Goal: Task Accomplishment & Management: Manage account settings

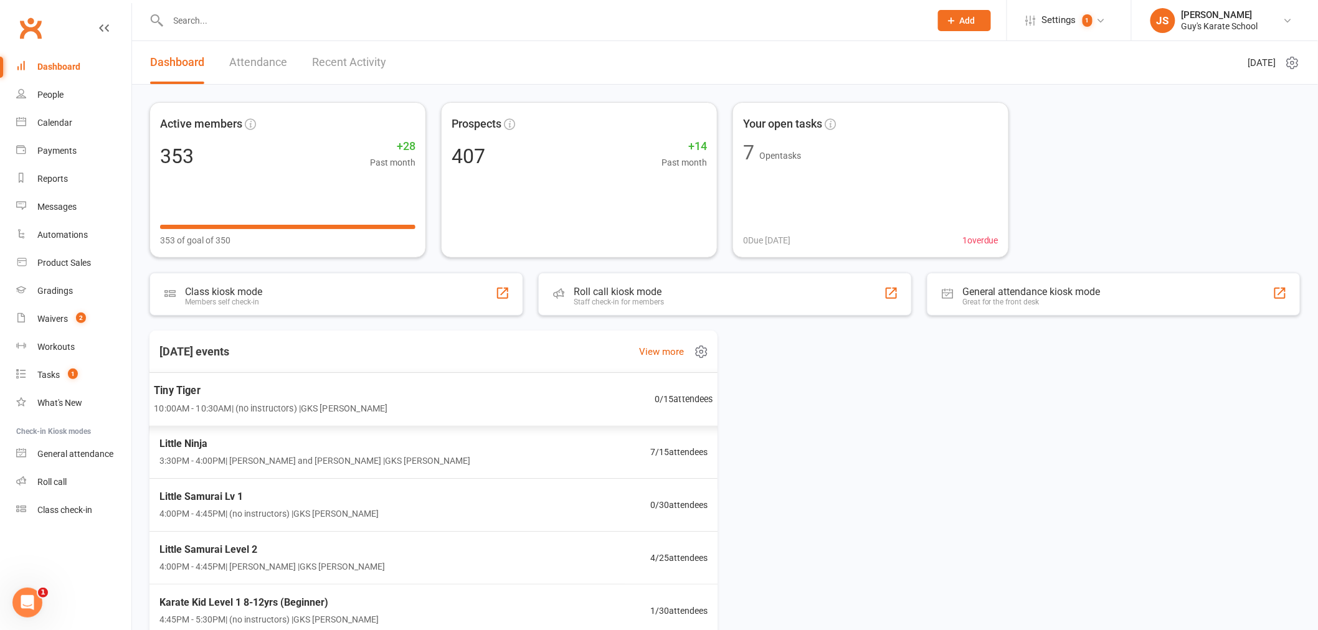
click at [319, 405] on span "10:00AM - 10:30AM | (no instructors) | GKS [PERSON_NAME]" at bounding box center [270, 408] width 233 height 14
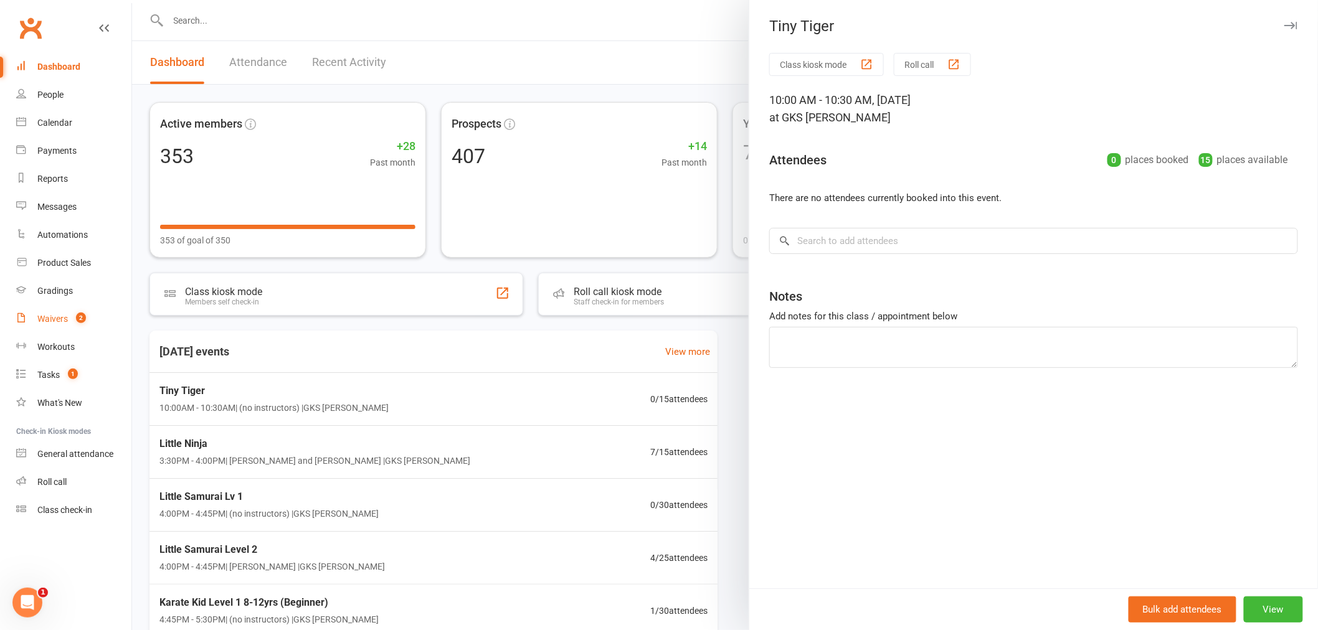
click at [67, 319] on div "Waivers" at bounding box center [52, 319] width 31 height 10
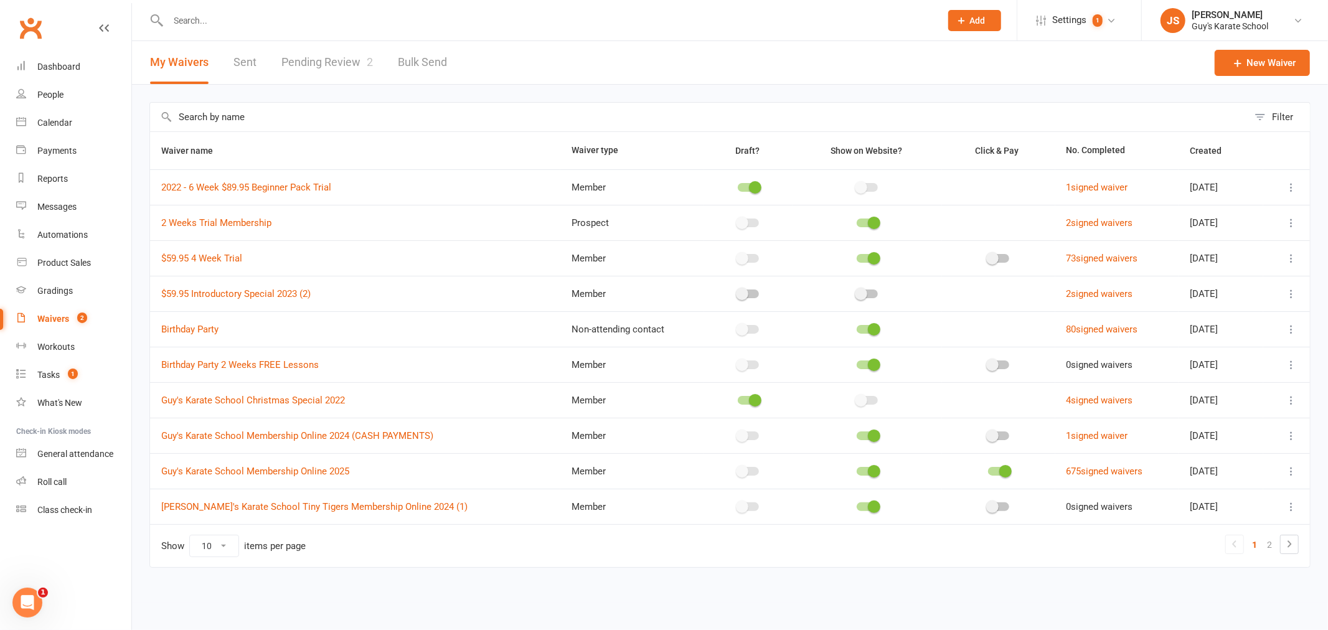
click at [336, 70] on link "Pending Review 2" at bounding box center [327, 62] width 92 height 43
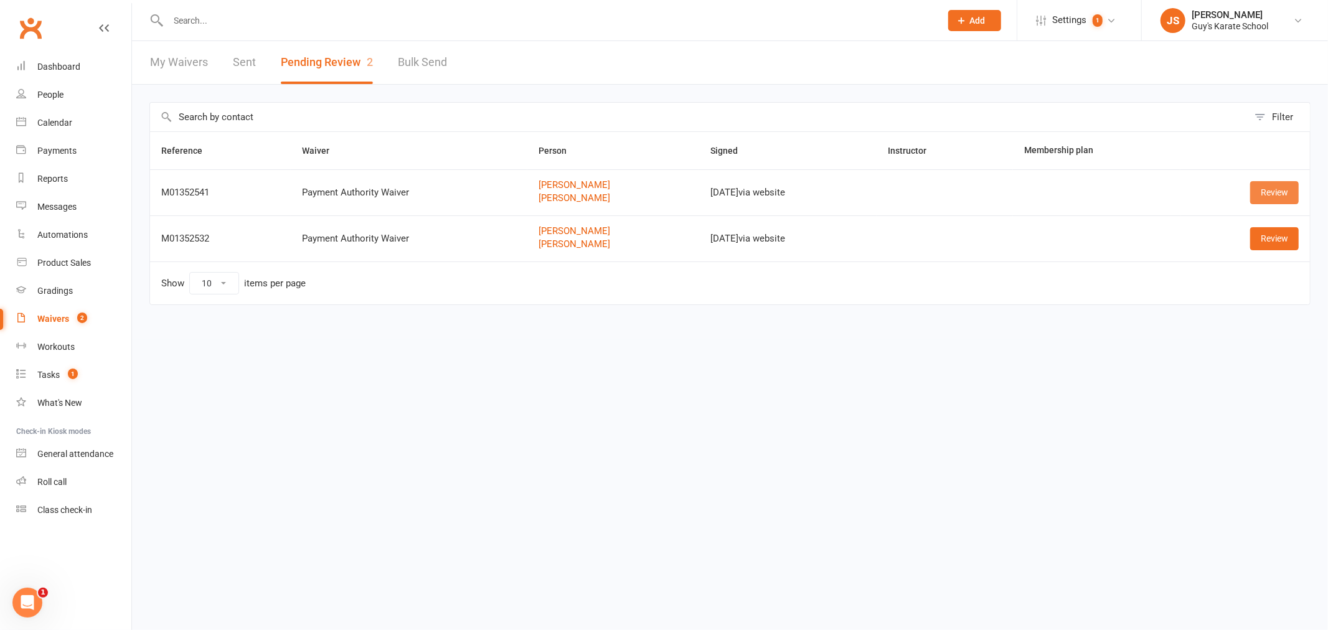
click at [1291, 190] on link "Review" at bounding box center [1274, 192] width 49 height 22
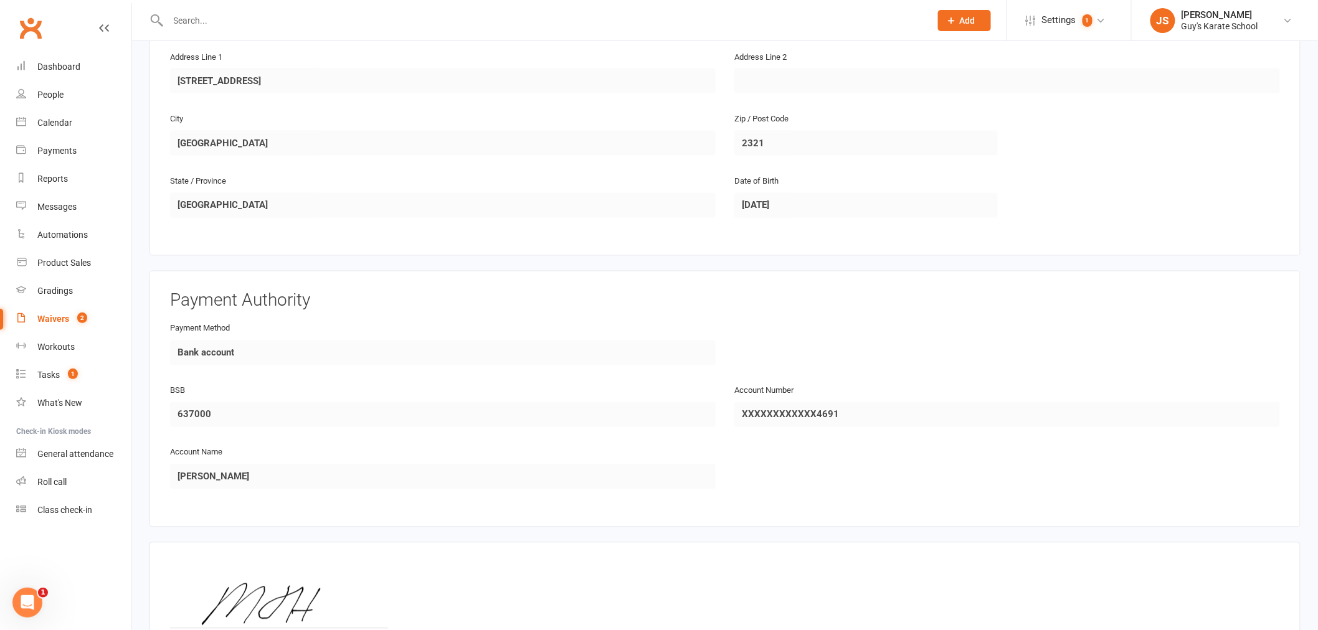
scroll to position [942, 0]
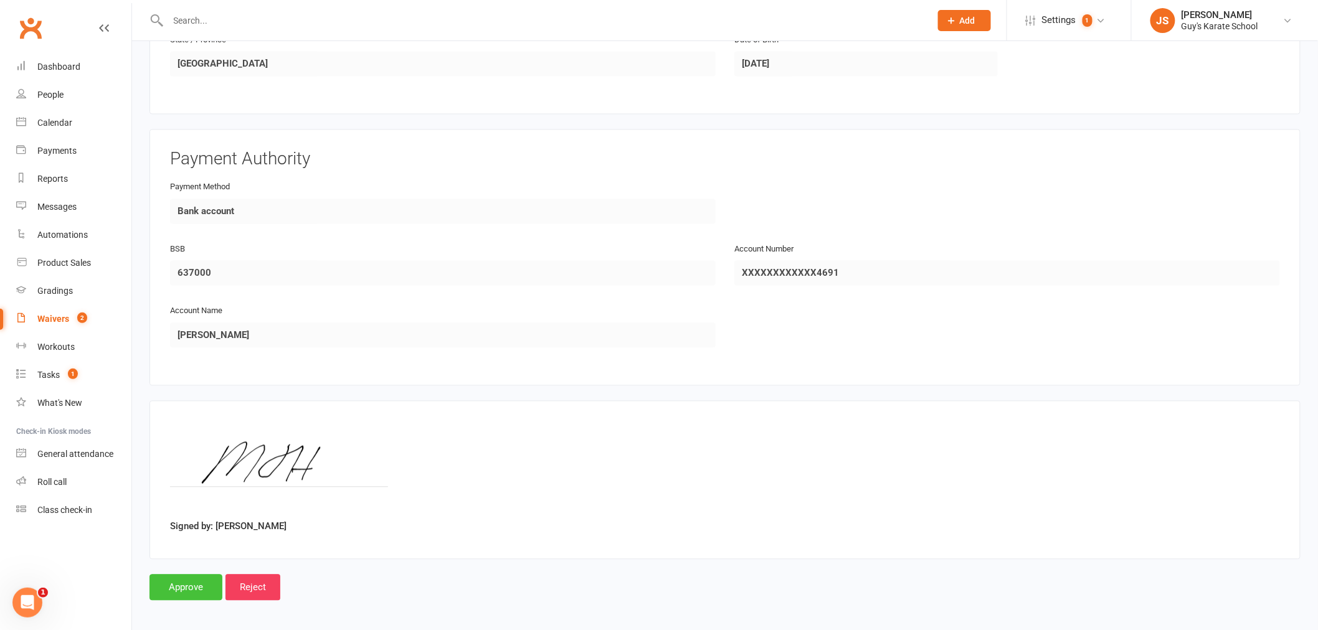
click at [176, 590] on input "Approve" at bounding box center [185, 588] width 73 height 26
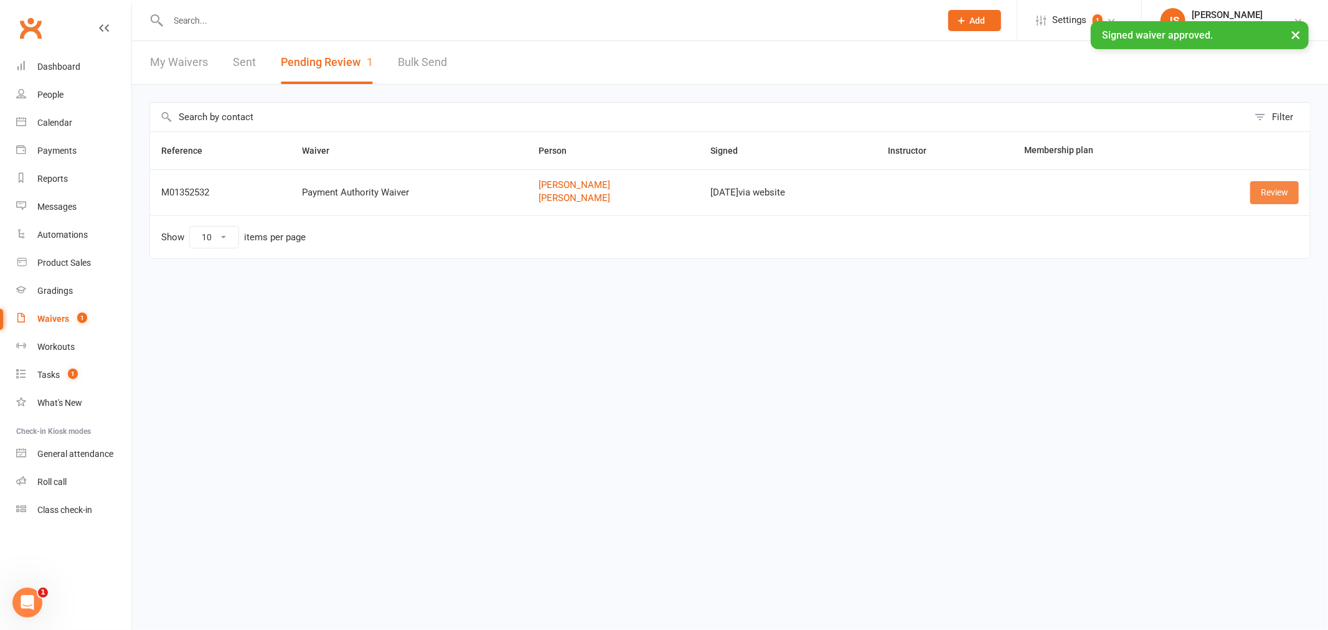
click at [1267, 202] on link "Review" at bounding box center [1274, 192] width 49 height 22
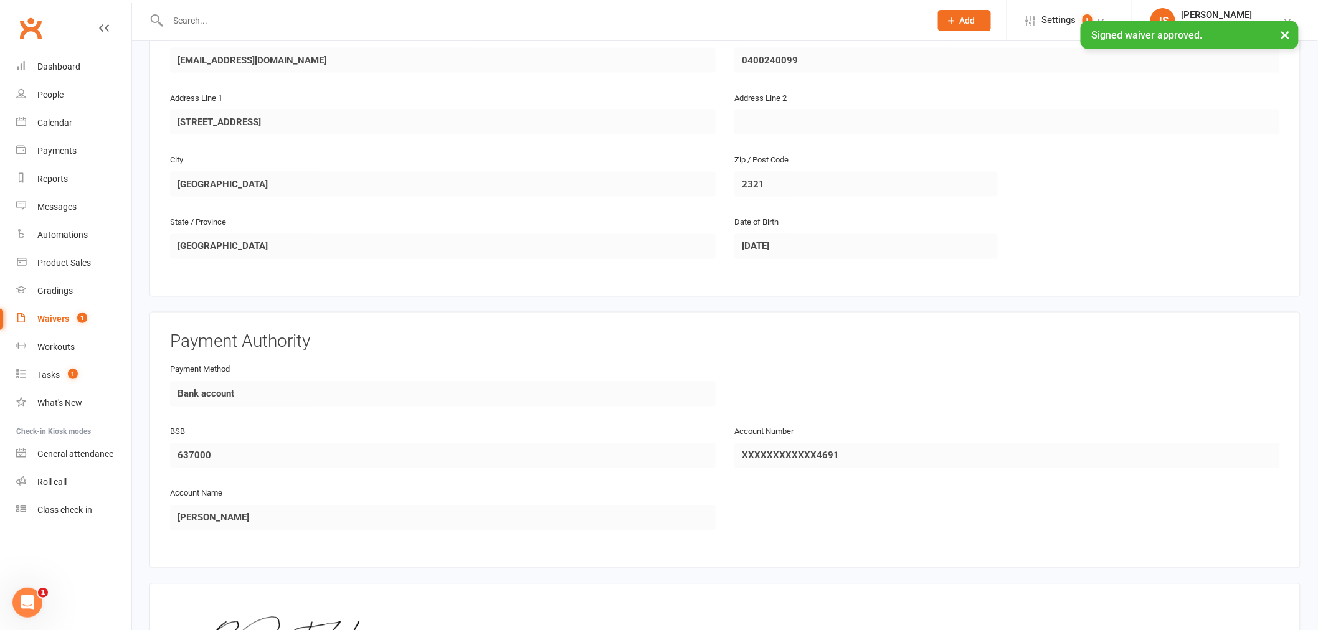
scroll to position [942, 0]
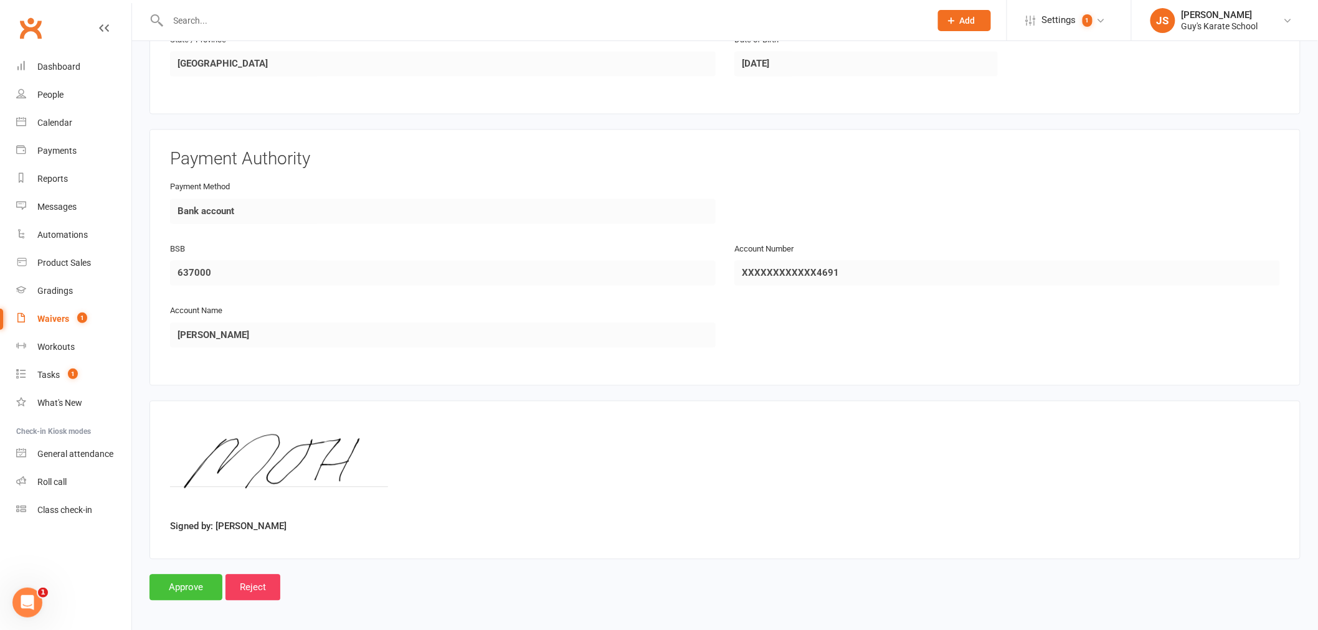
click at [200, 589] on input "Approve" at bounding box center [185, 588] width 73 height 26
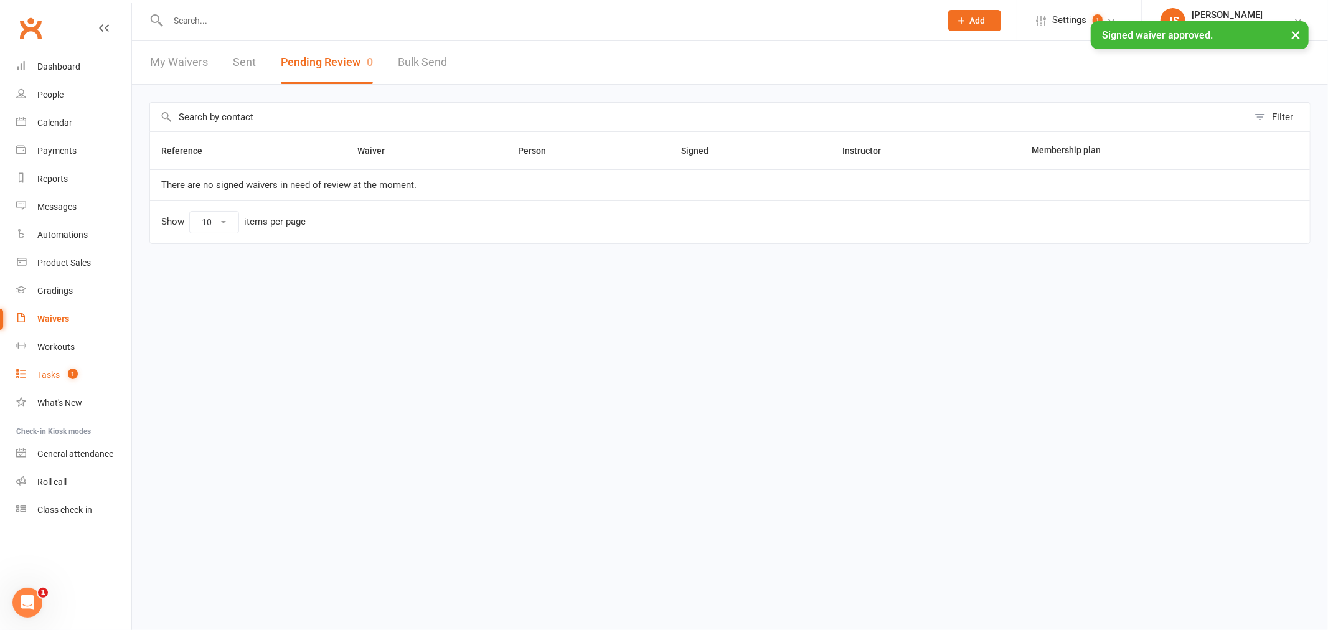
click at [67, 380] on link "Tasks 1" at bounding box center [73, 375] width 115 height 28
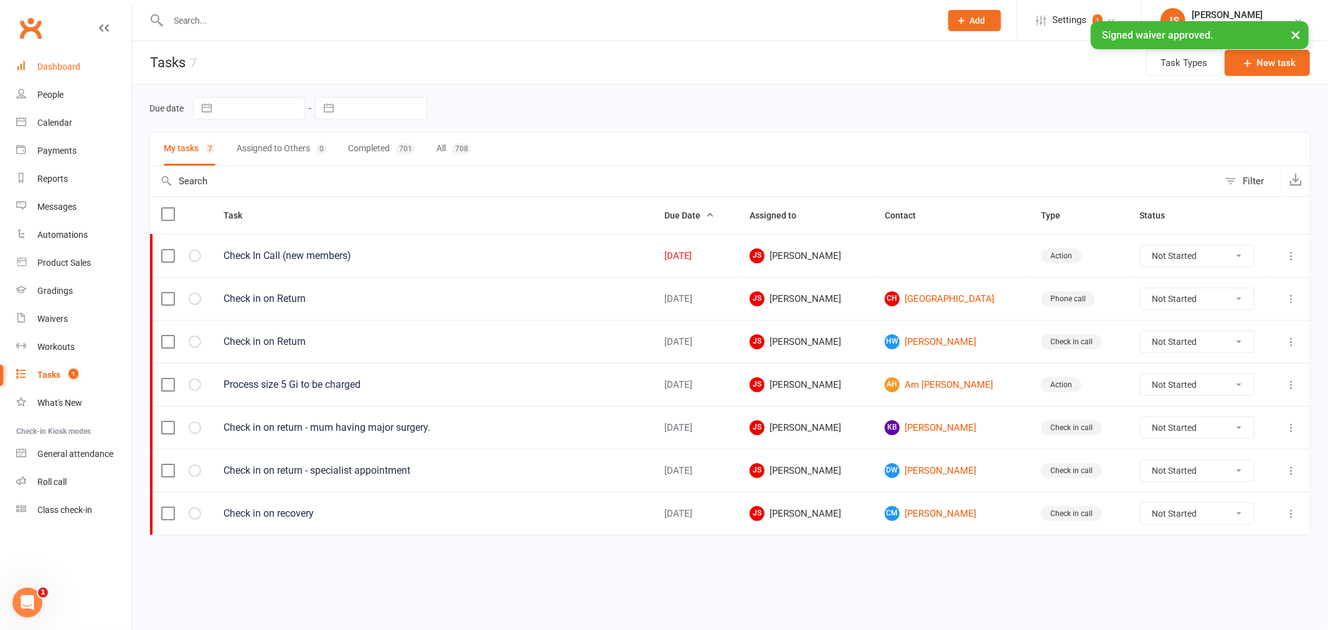
click at [72, 70] on div "Dashboard" at bounding box center [58, 67] width 43 height 10
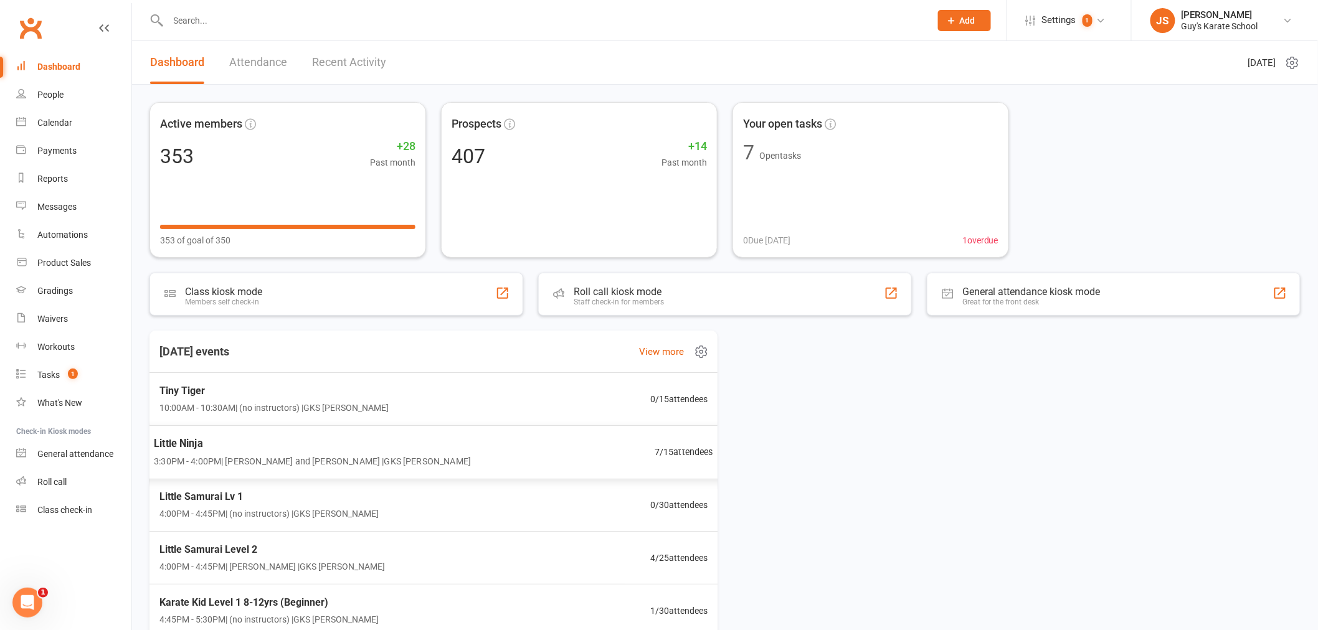
click at [321, 453] on div "Little Ninja 3:30PM - 4:00PM | [PERSON_NAME] and [PERSON_NAME] | GKS [PERSON_NA…" at bounding box center [312, 451] width 317 height 33
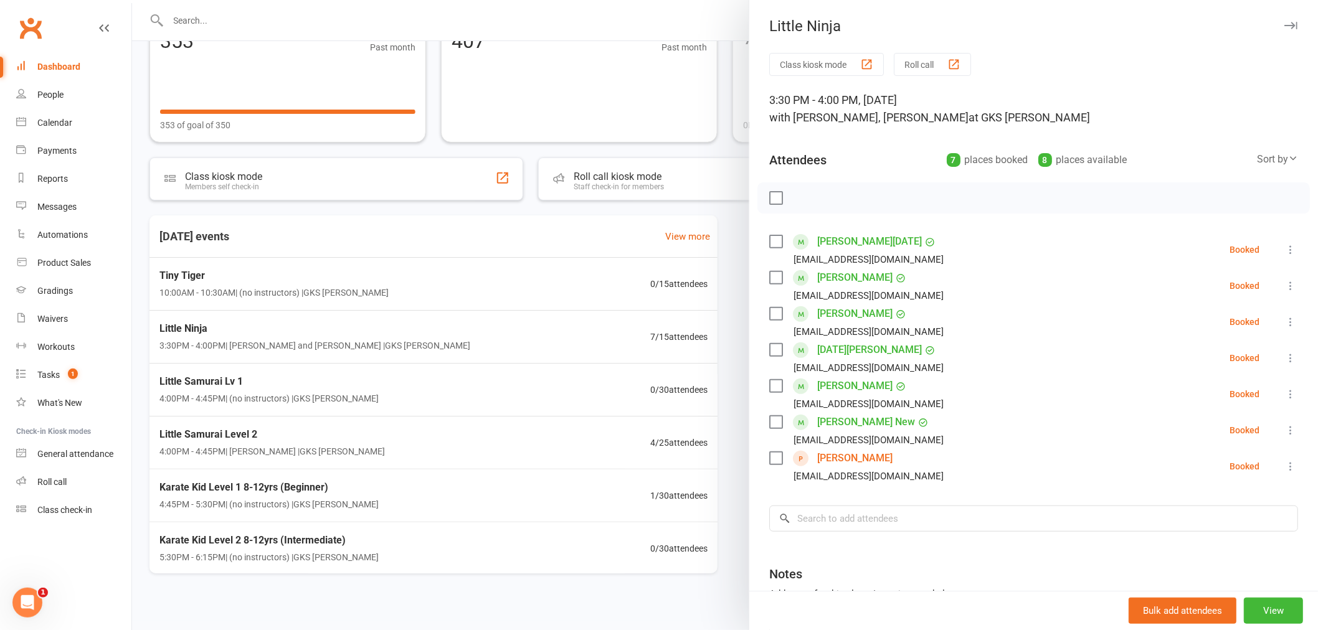
scroll to position [123, 0]
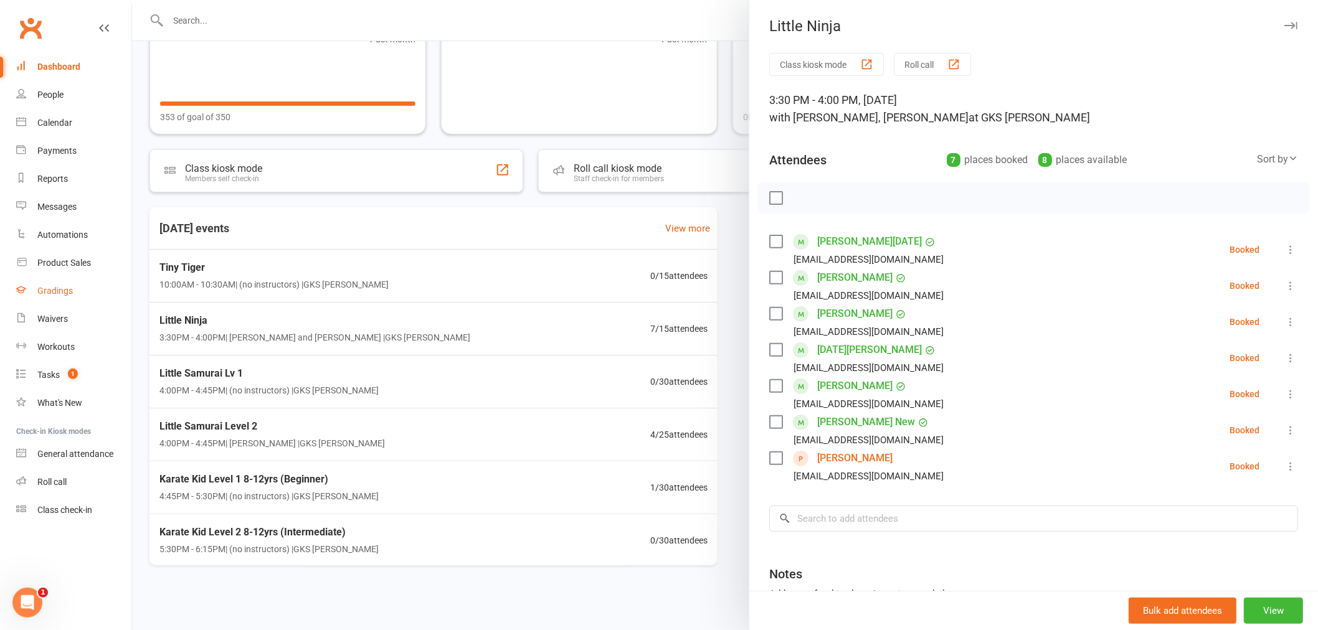
click at [47, 303] on link "Gradings" at bounding box center [73, 291] width 115 height 28
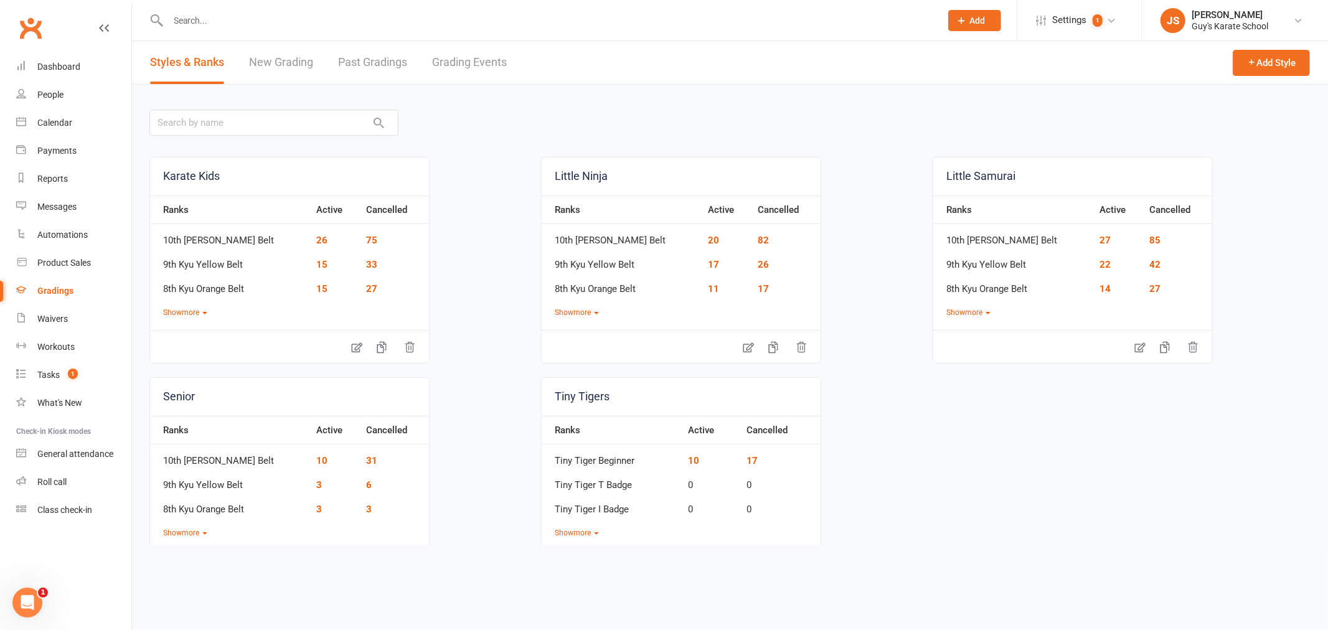
click at [493, 47] on link "Grading Events" at bounding box center [469, 62] width 75 height 43
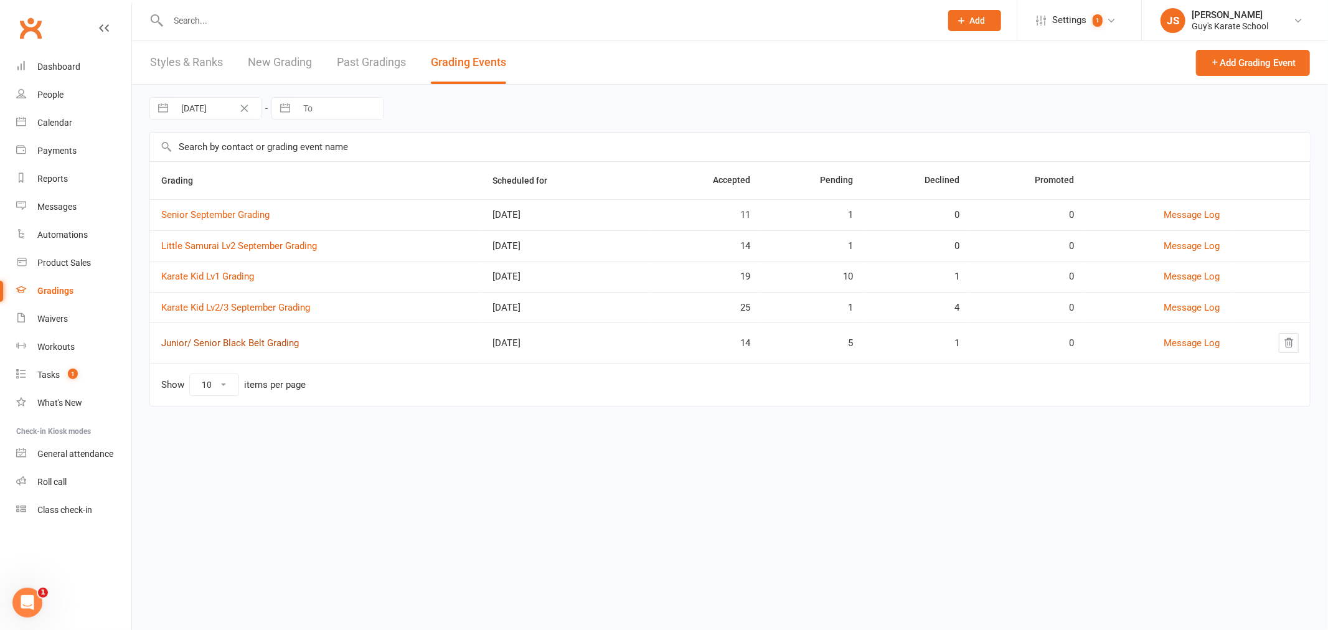
click at [271, 341] on link "Junior/ Senior Black Belt Grading" at bounding box center [230, 342] width 138 height 11
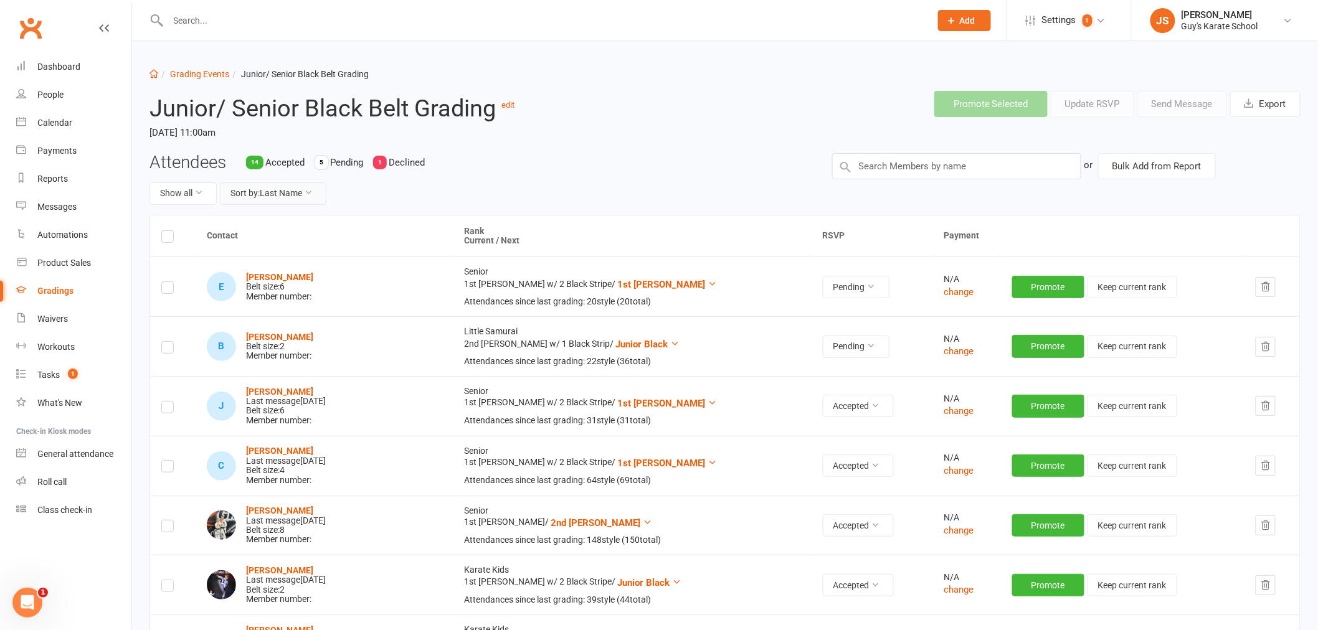
click at [260, 200] on button "Sort by: Last Name" at bounding box center [273, 193] width 106 height 22
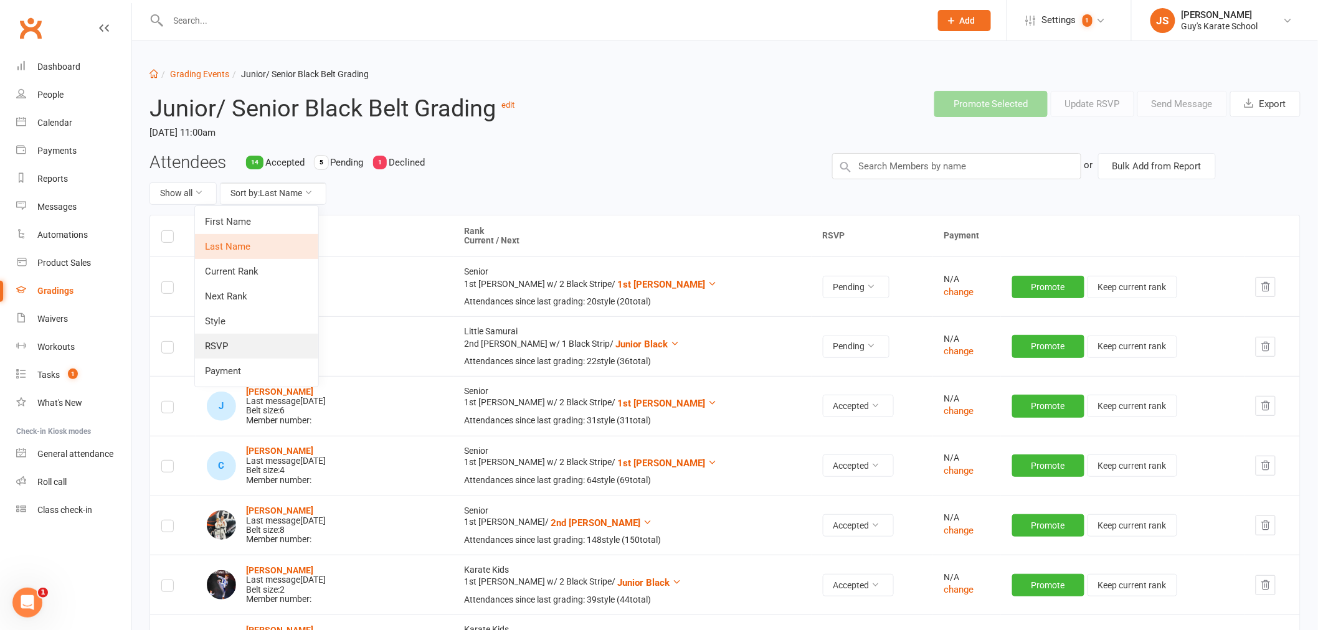
click at [240, 338] on link "RSVP" at bounding box center [256, 346] width 123 height 25
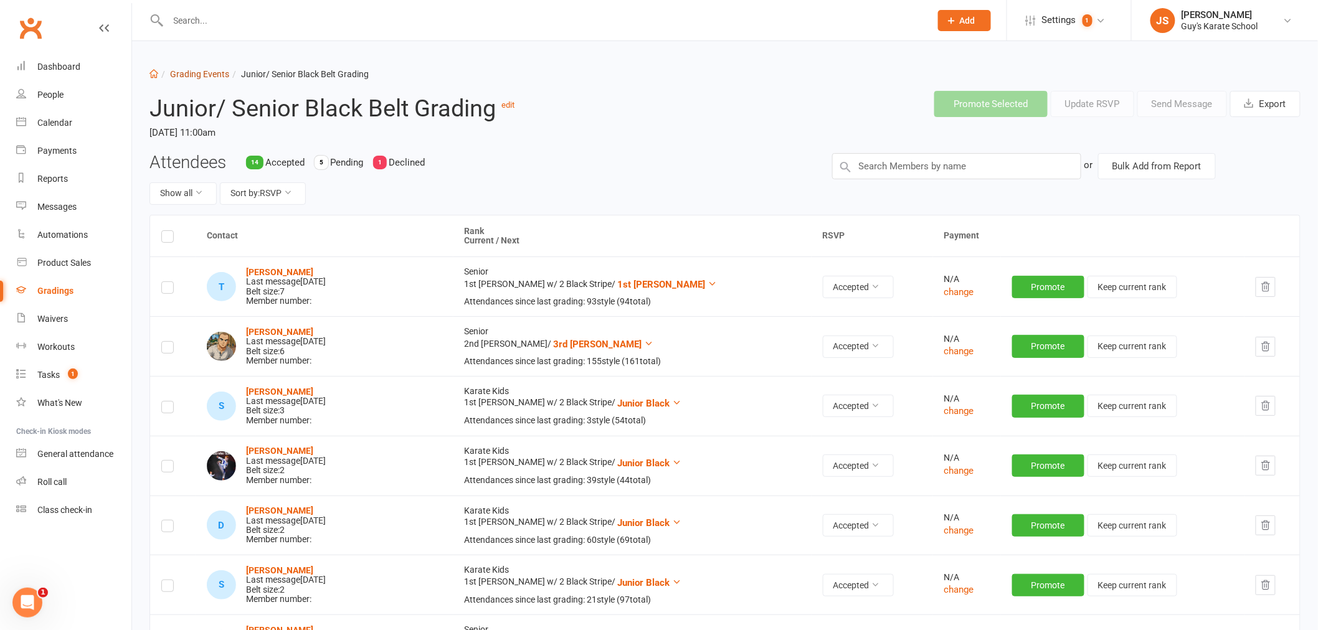
click at [197, 75] on link "Grading Events" at bounding box center [199, 74] width 59 height 10
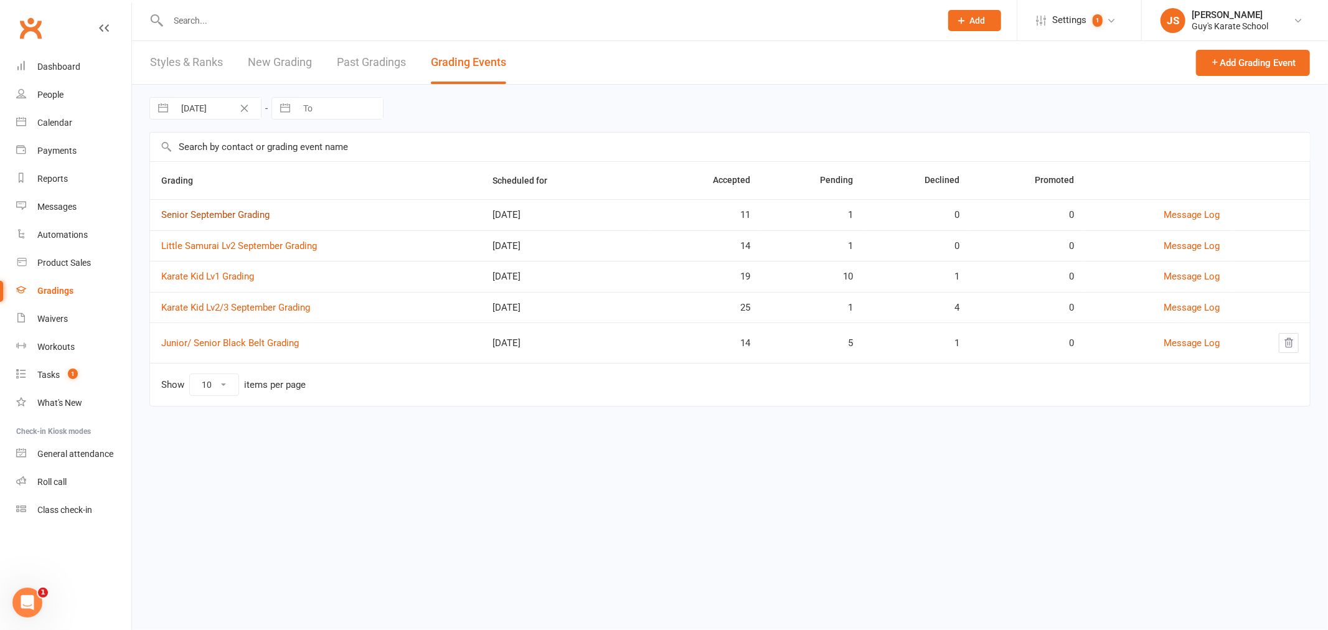
click at [245, 214] on link "Senior September Grading" at bounding box center [215, 214] width 108 height 11
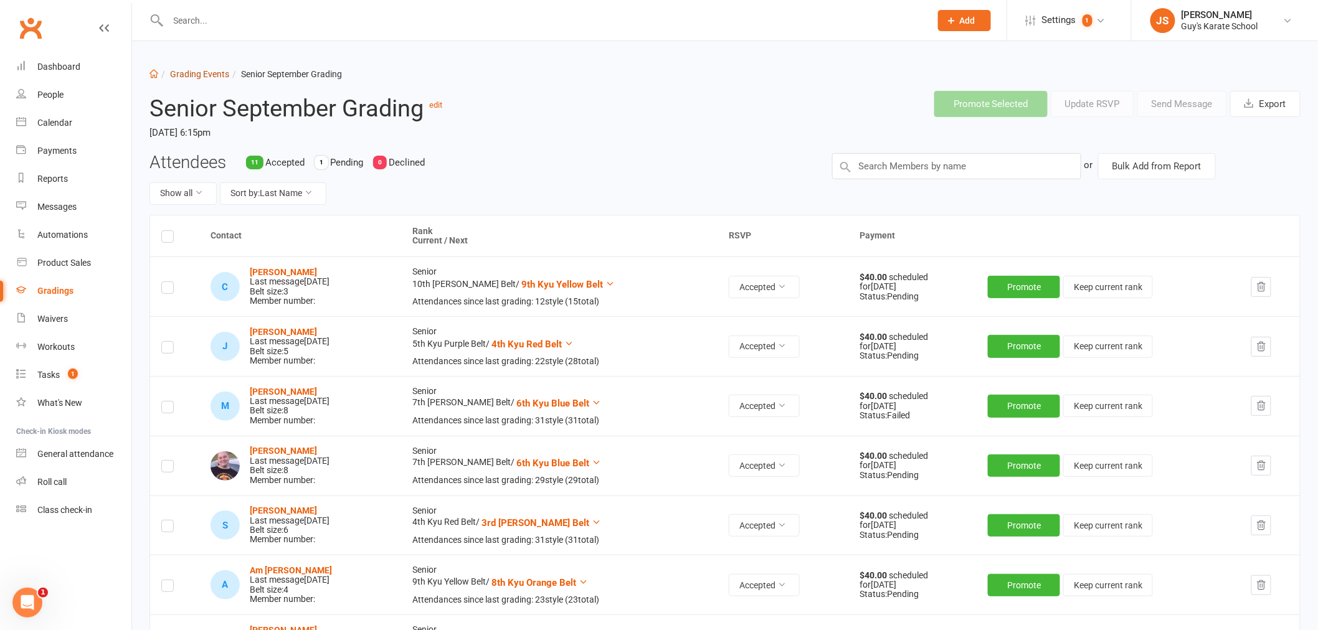
click at [194, 75] on link "Grading Events" at bounding box center [199, 74] width 59 height 10
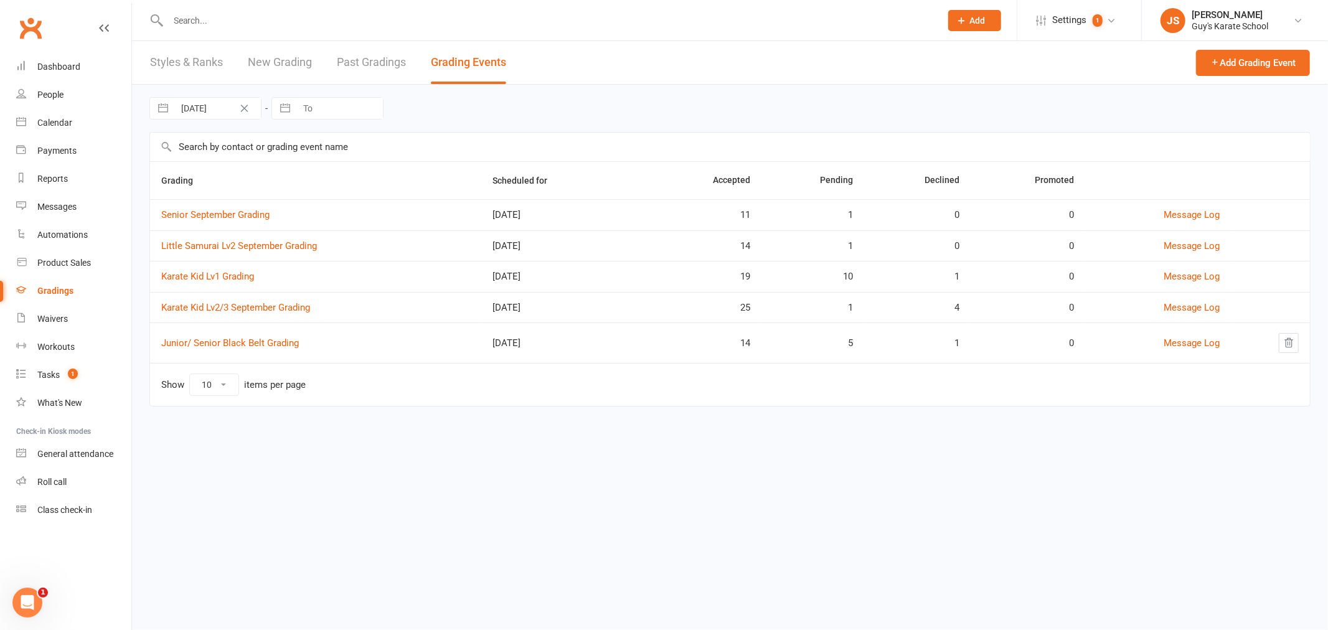
click at [194, 19] on input "text" at bounding box center [548, 20] width 768 height 17
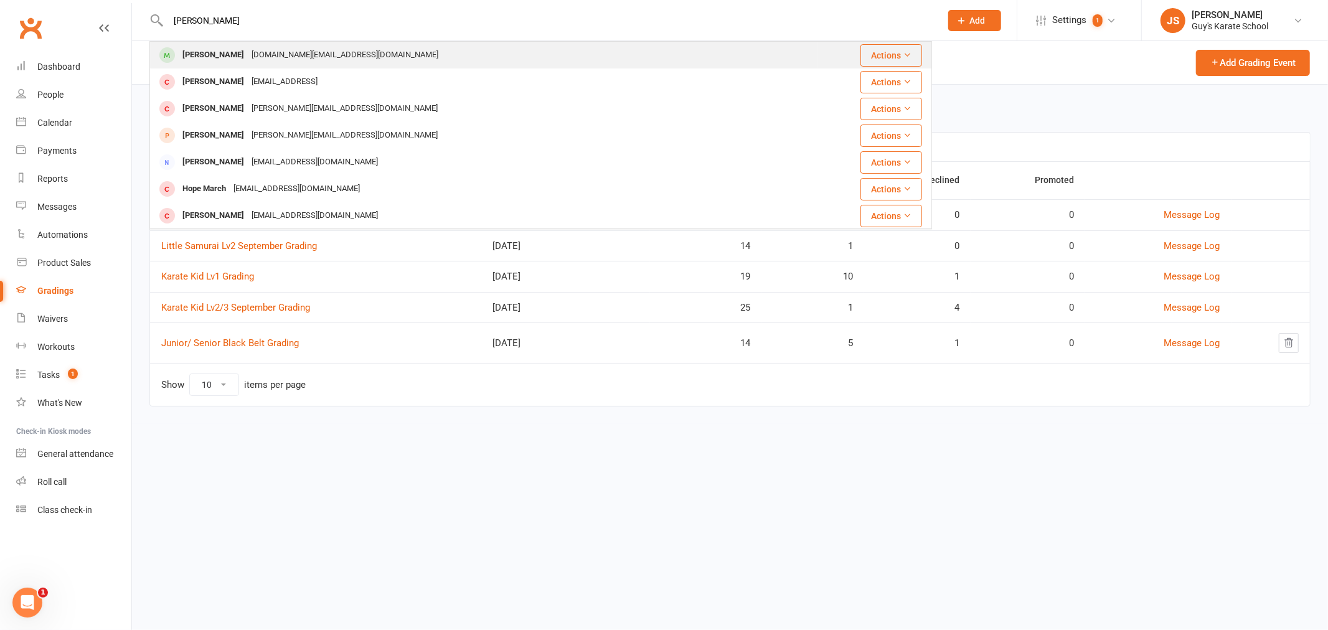
type input "[PERSON_NAME]"
click at [283, 57] on div "[DOMAIN_NAME][EMAIL_ADDRESS][DOMAIN_NAME]" at bounding box center [345, 55] width 194 height 18
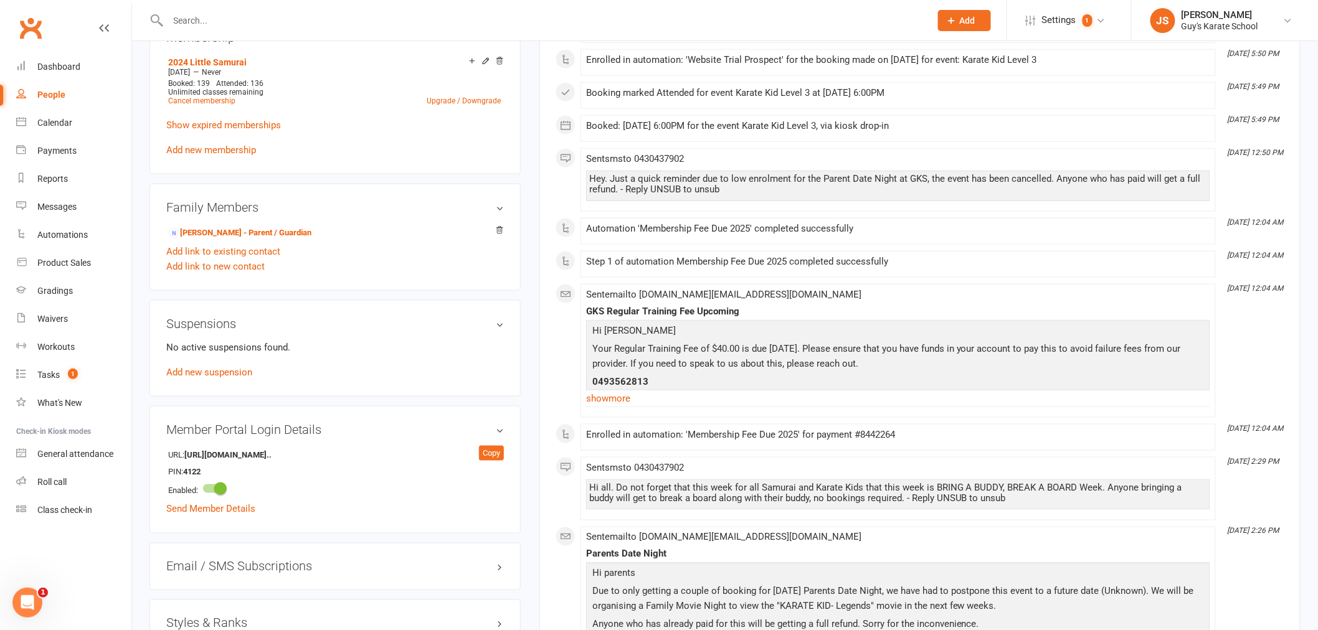
scroll to position [830, 0]
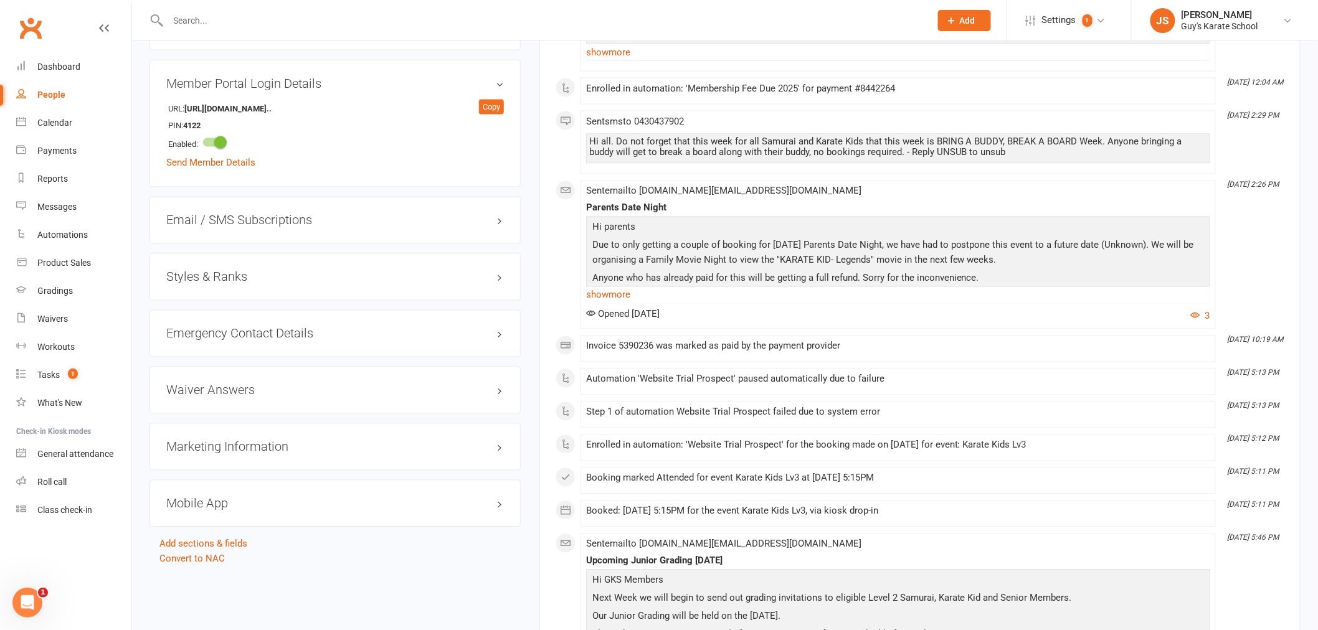
click at [403, 288] on div "Styles & Ranks" at bounding box center [334, 276] width 371 height 47
click at [495, 280] on h3 "Styles & Ranks" at bounding box center [334, 277] width 337 height 14
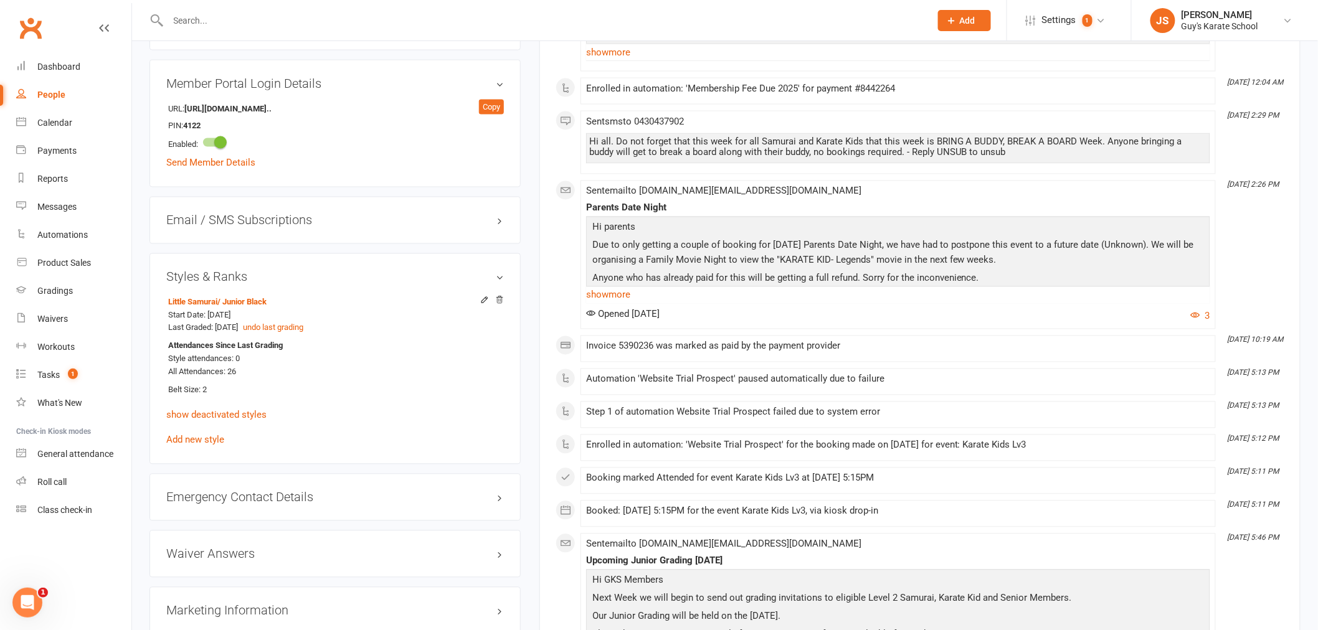
click at [497, 280] on h3 "Styles & Ranks" at bounding box center [334, 277] width 337 height 14
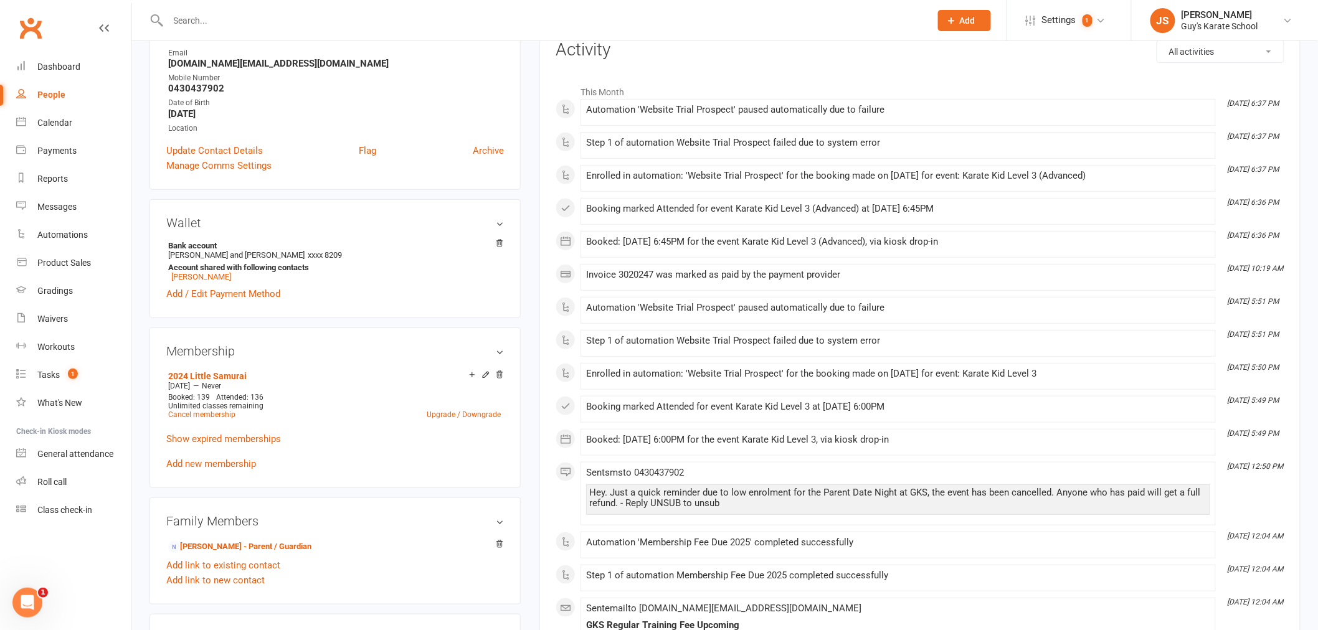
scroll to position [0, 0]
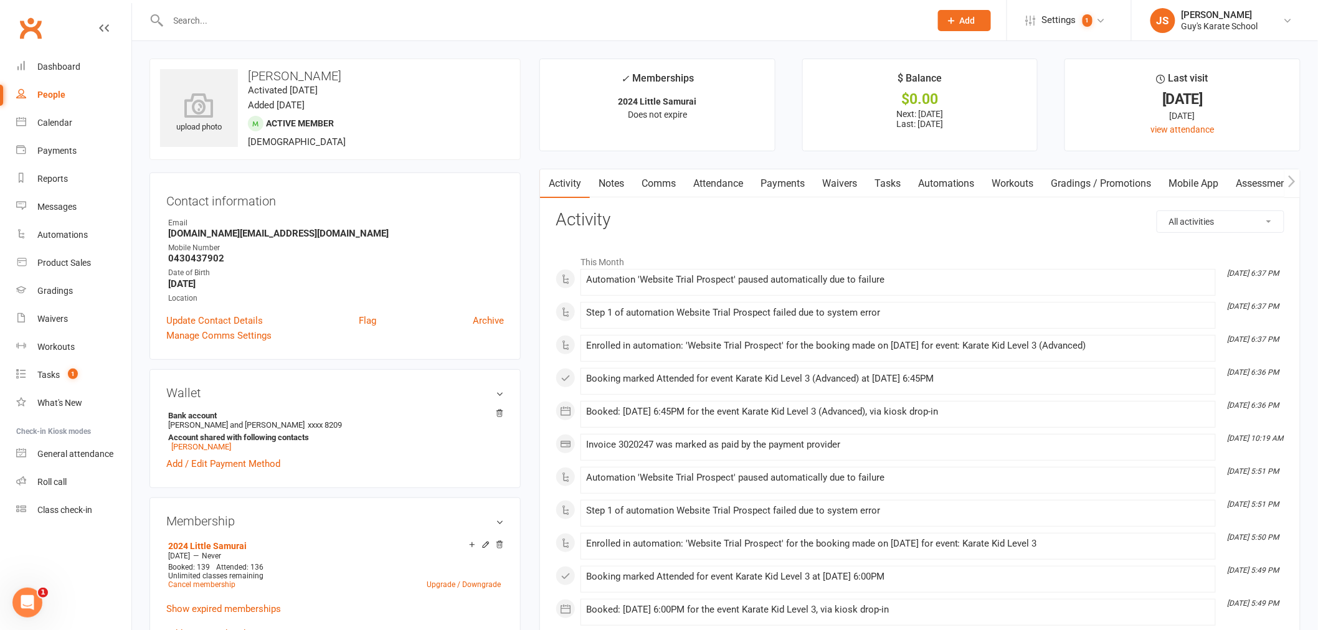
click at [231, 12] on input "text" at bounding box center [542, 20] width 757 height 17
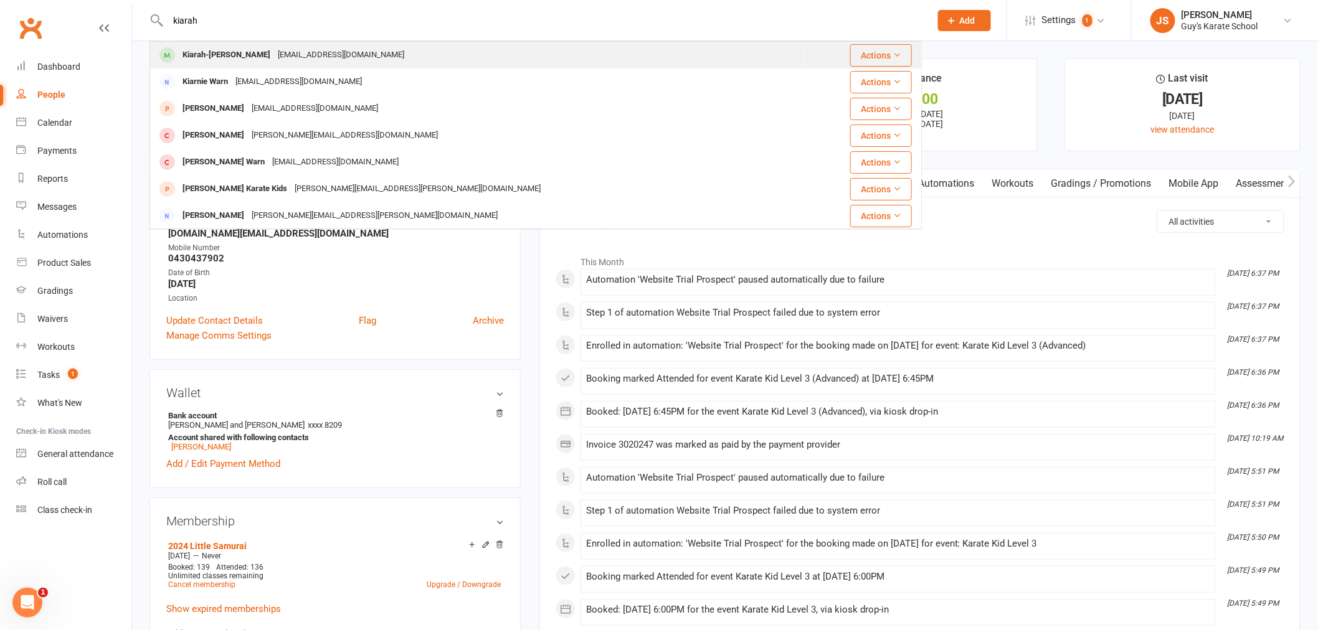
type input "kiarah"
click at [283, 58] on div "[EMAIL_ADDRESS][DOMAIN_NAME]" at bounding box center [341, 55] width 134 height 18
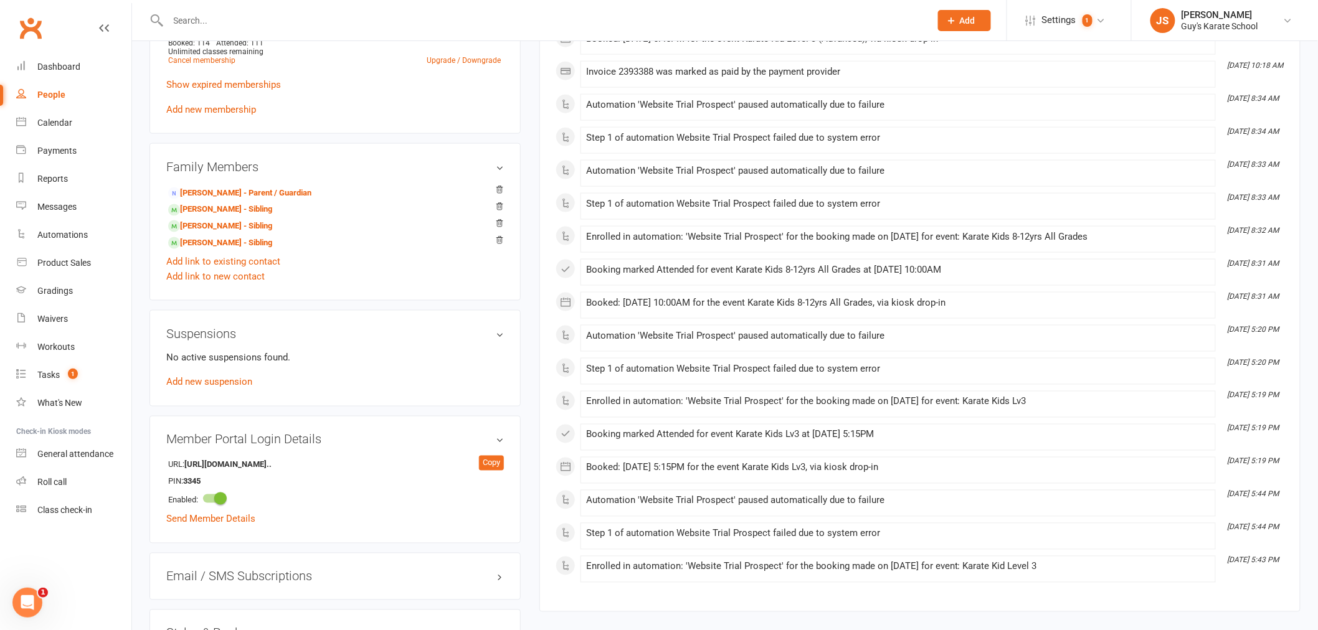
scroll to position [830, 0]
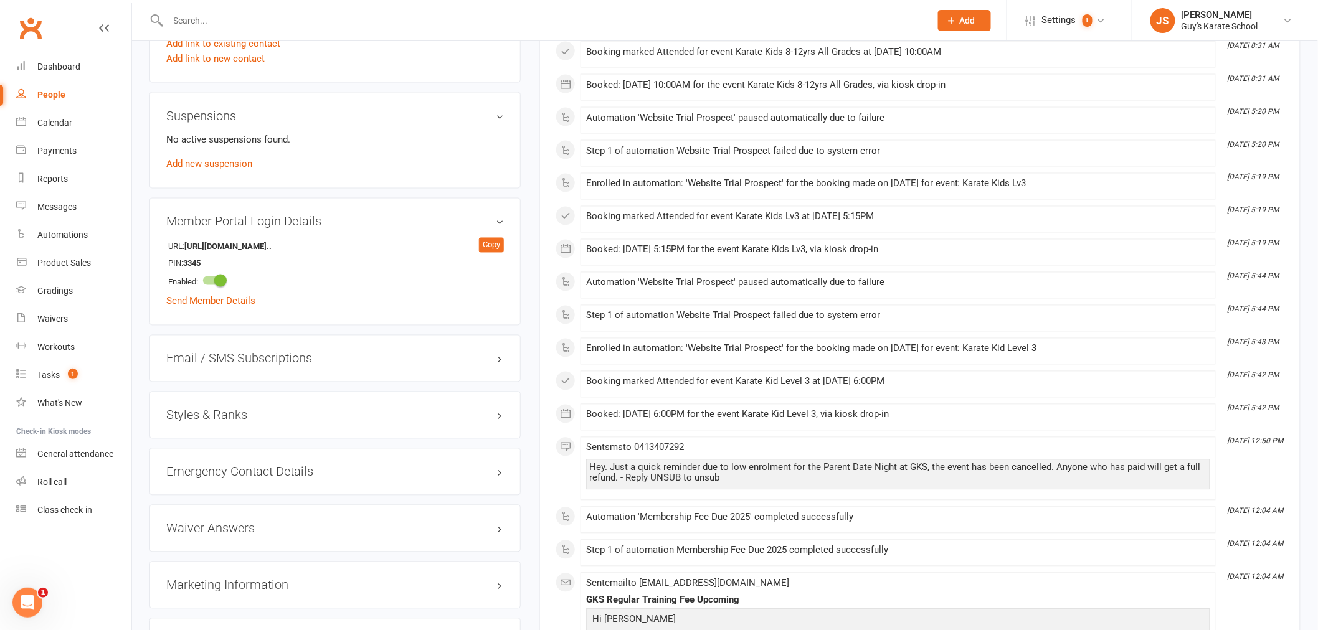
click at [235, 411] on h3 "Styles & Ranks" at bounding box center [334, 415] width 337 height 14
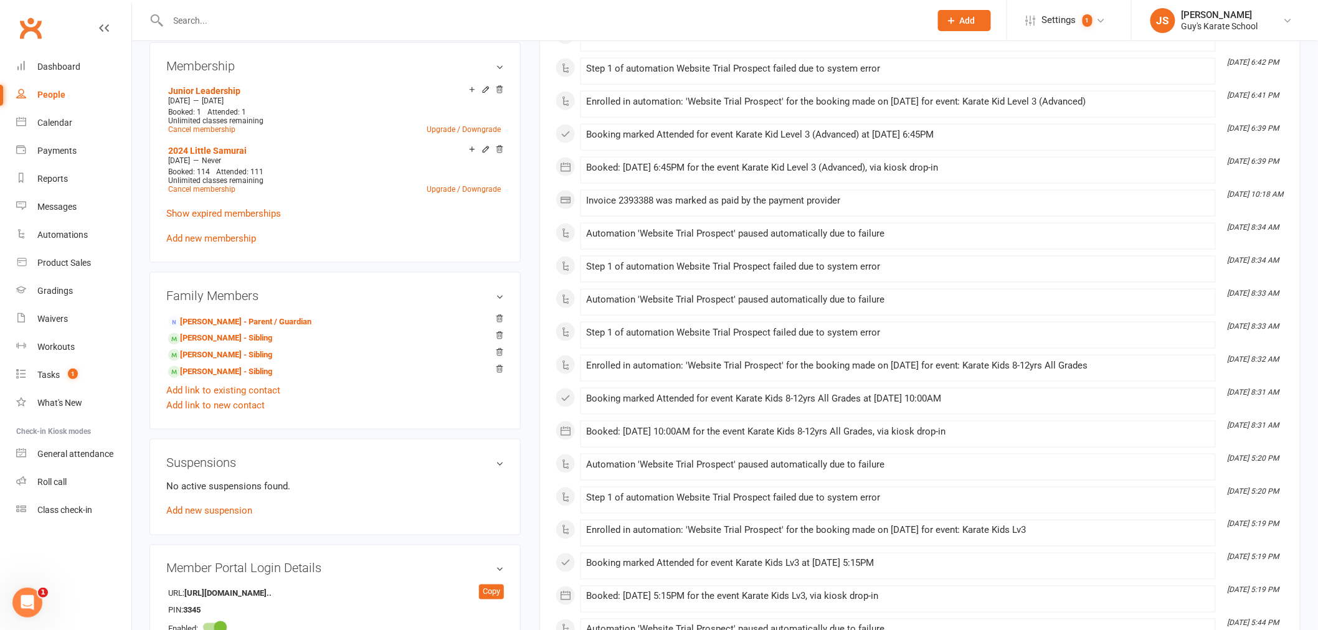
scroll to position [484, 0]
click at [250, 12] on input "text" at bounding box center [542, 20] width 757 height 17
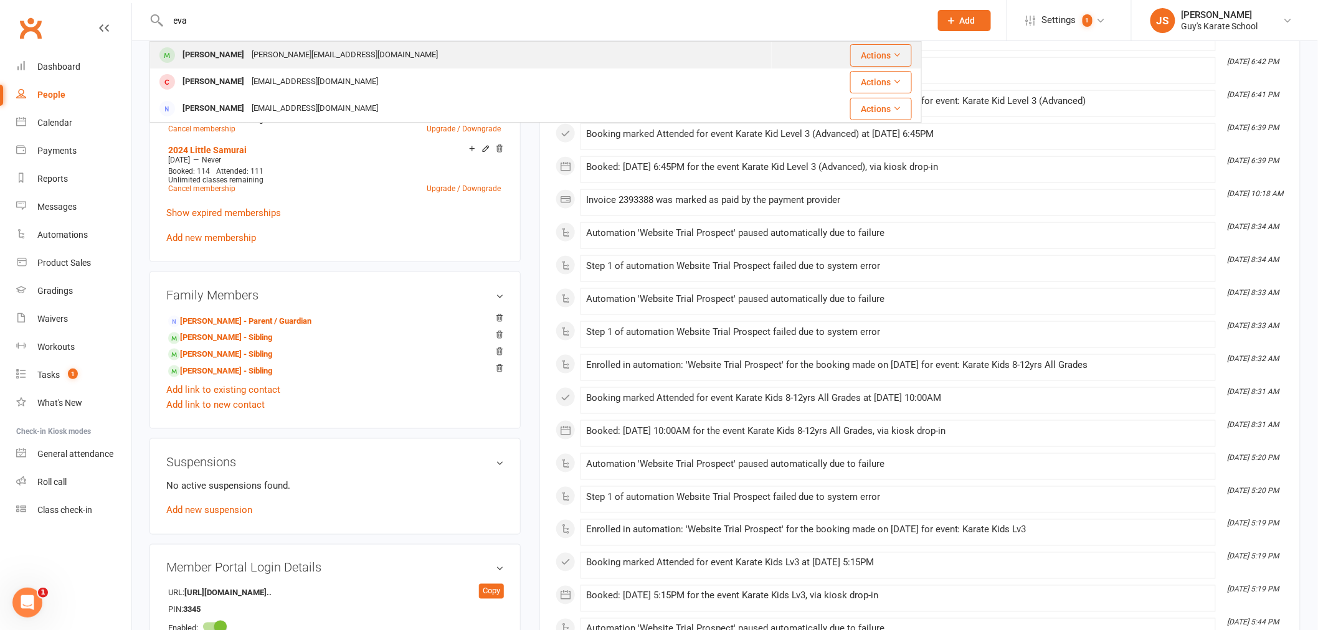
type input "eva"
click at [227, 46] on div "[PERSON_NAME]" at bounding box center [213, 55] width 69 height 18
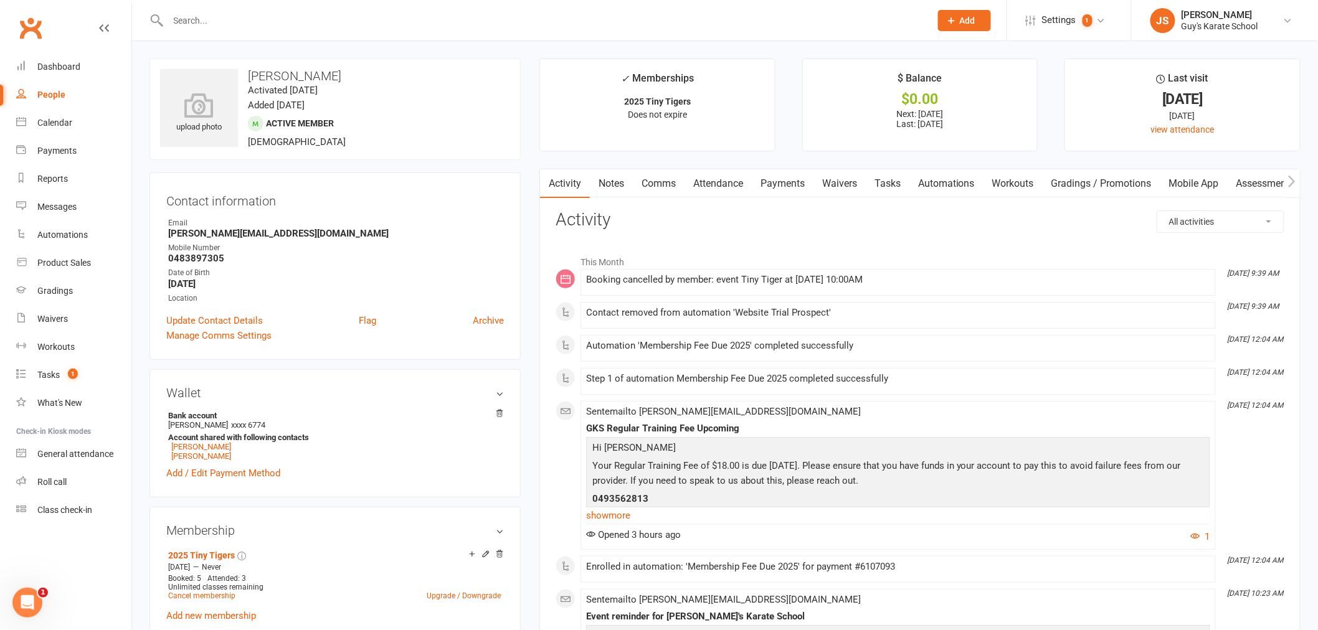
click at [795, 189] on link "Payments" at bounding box center [783, 183] width 62 height 29
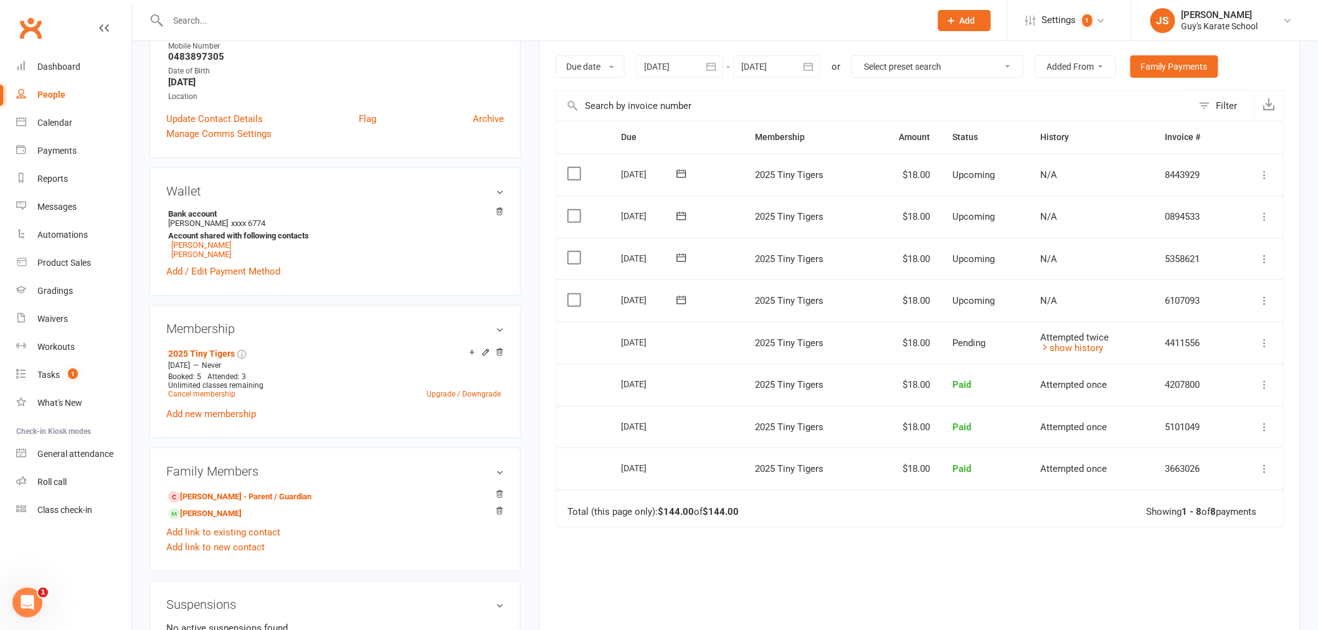
scroll to position [207, 0]
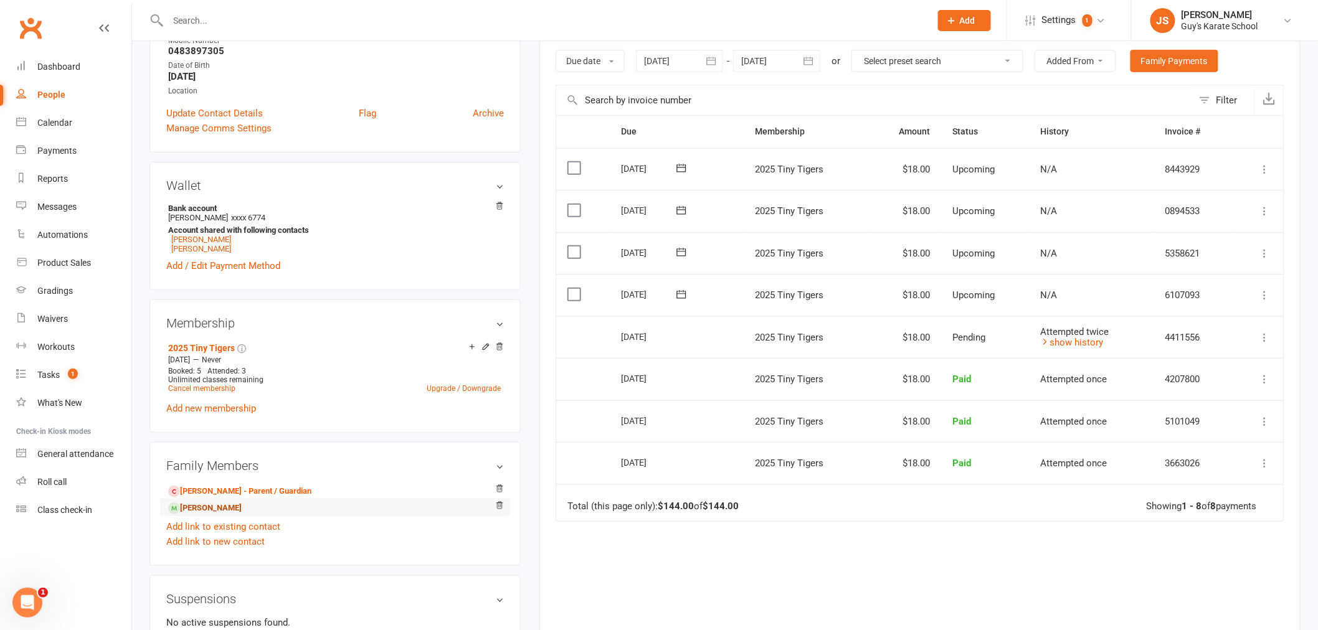
click at [214, 513] on link "[PERSON_NAME]" at bounding box center [204, 508] width 73 height 13
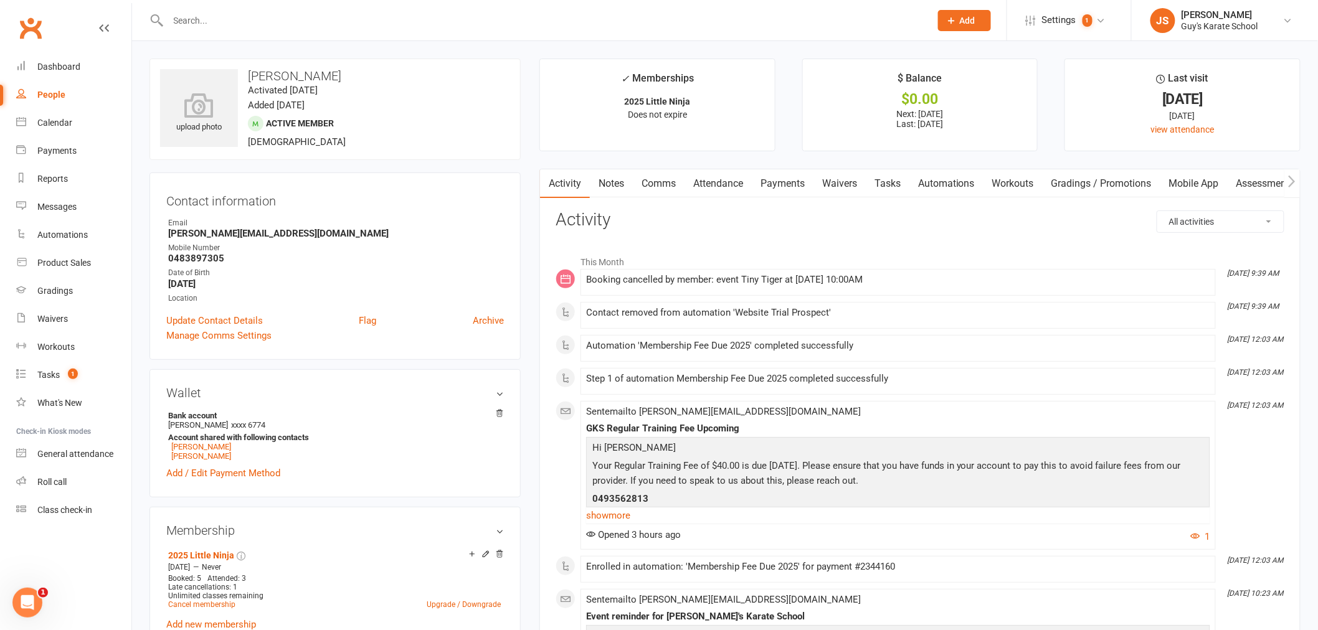
click at [791, 187] on link "Payments" at bounding box center [783, 183] width 62 height 29
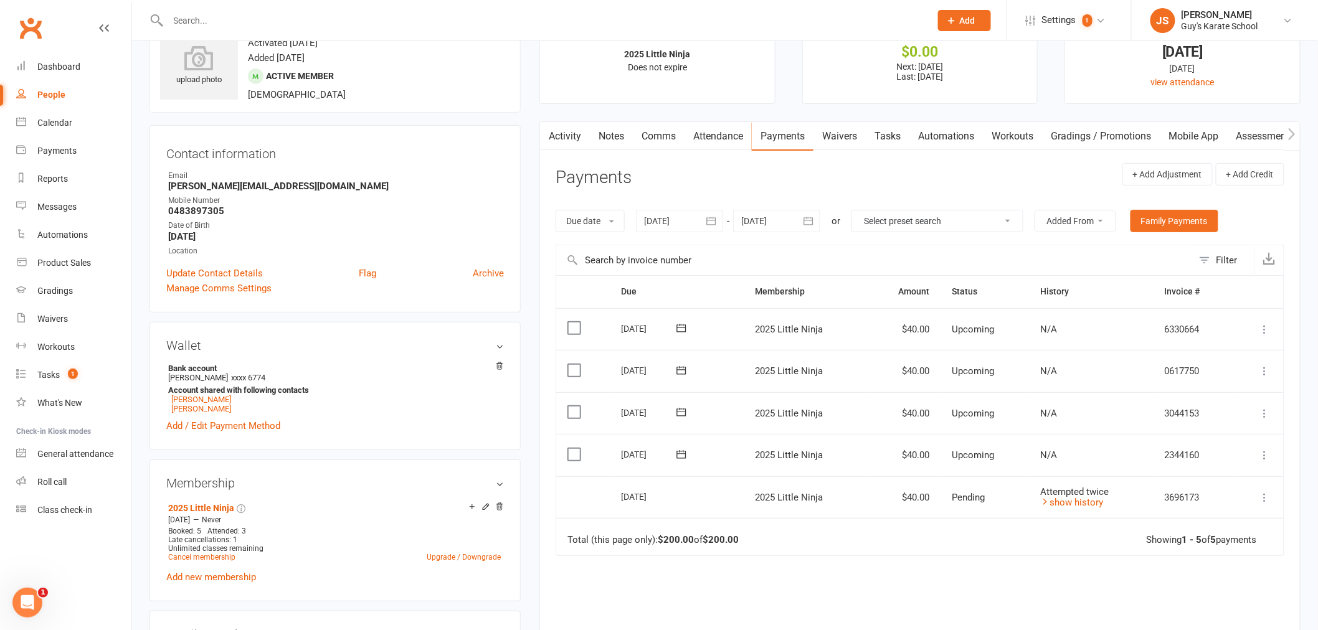
scroll to position [69, 0]
